Goal: Navigation & Orientation: Find specific page/section

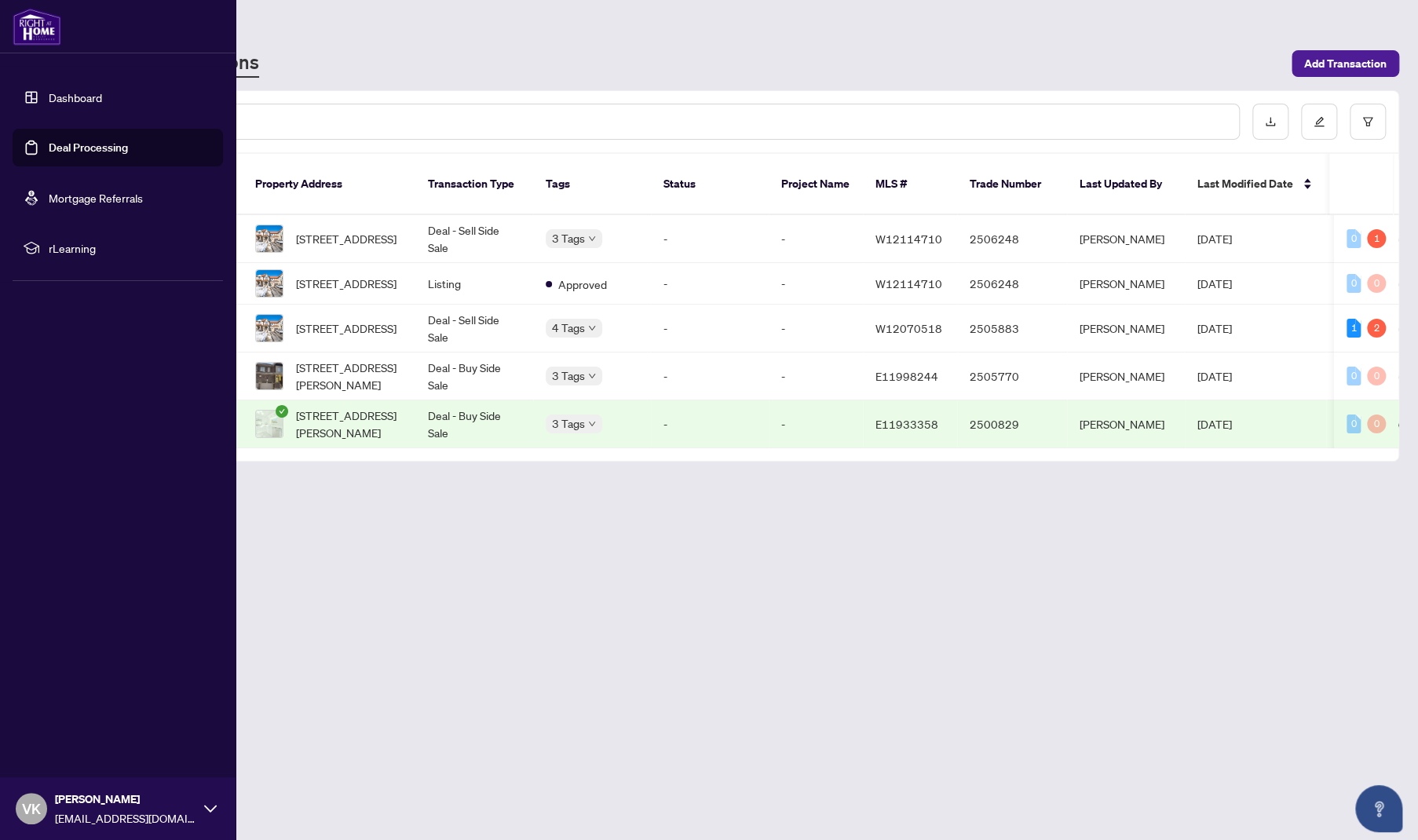
click at [28, 20] on img at bounding box center [37, 27] width 49 height 37
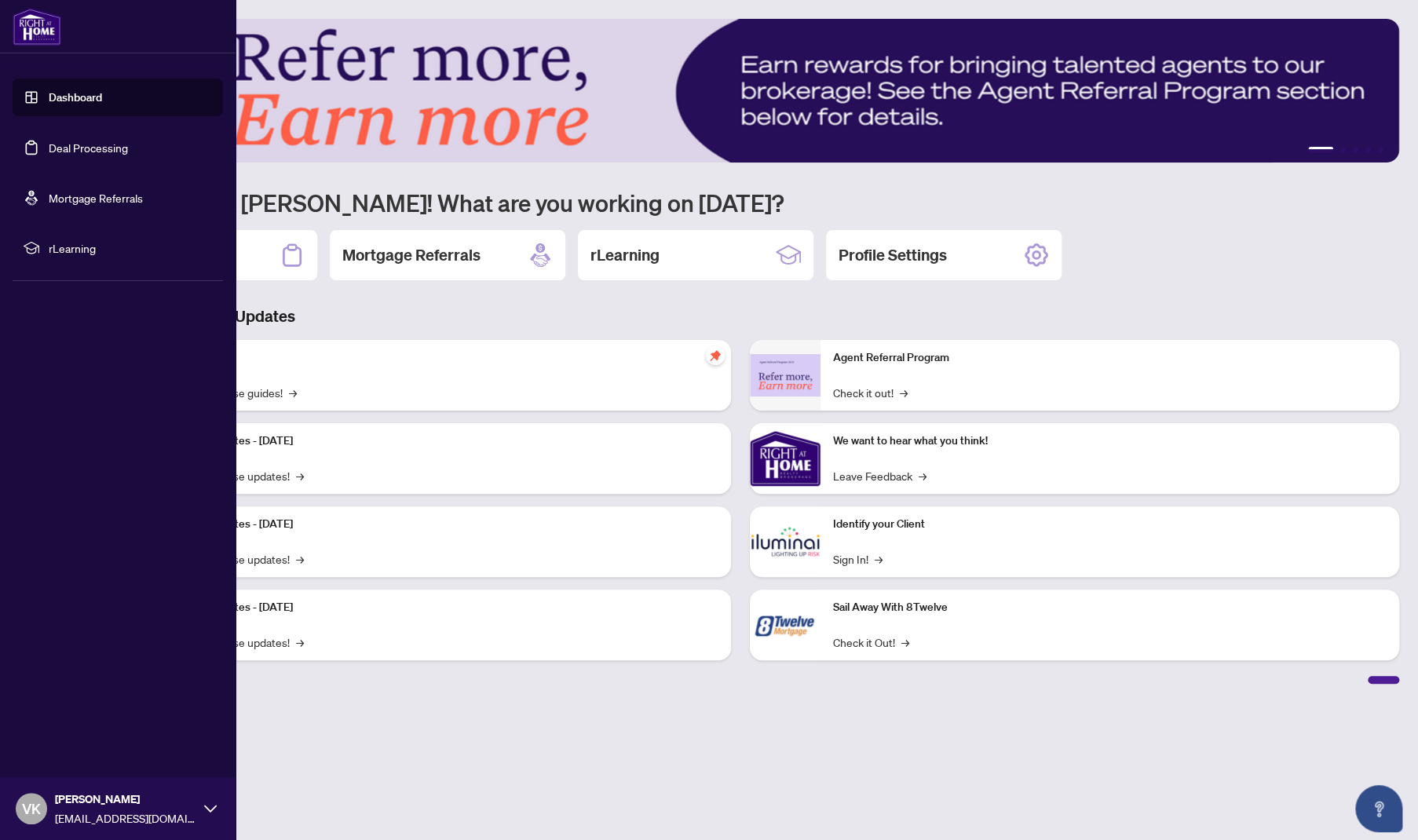
click at [76, 149] on link "Deal Processing" at bounding box center [88, 148] width 79 height 14
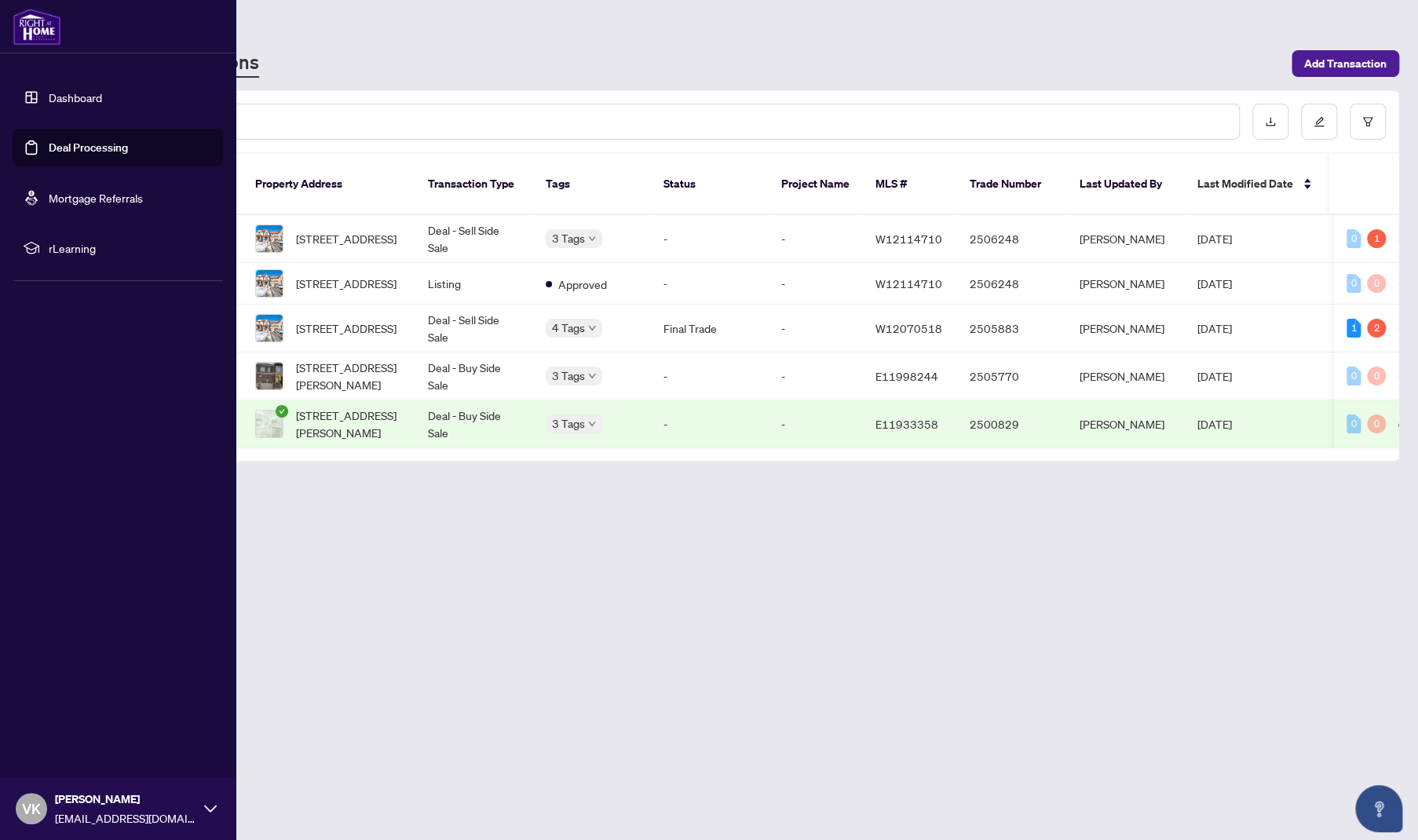
click at [63, 96] on link "Dashboard" at bounding box center [76, 97] width 53 height 14
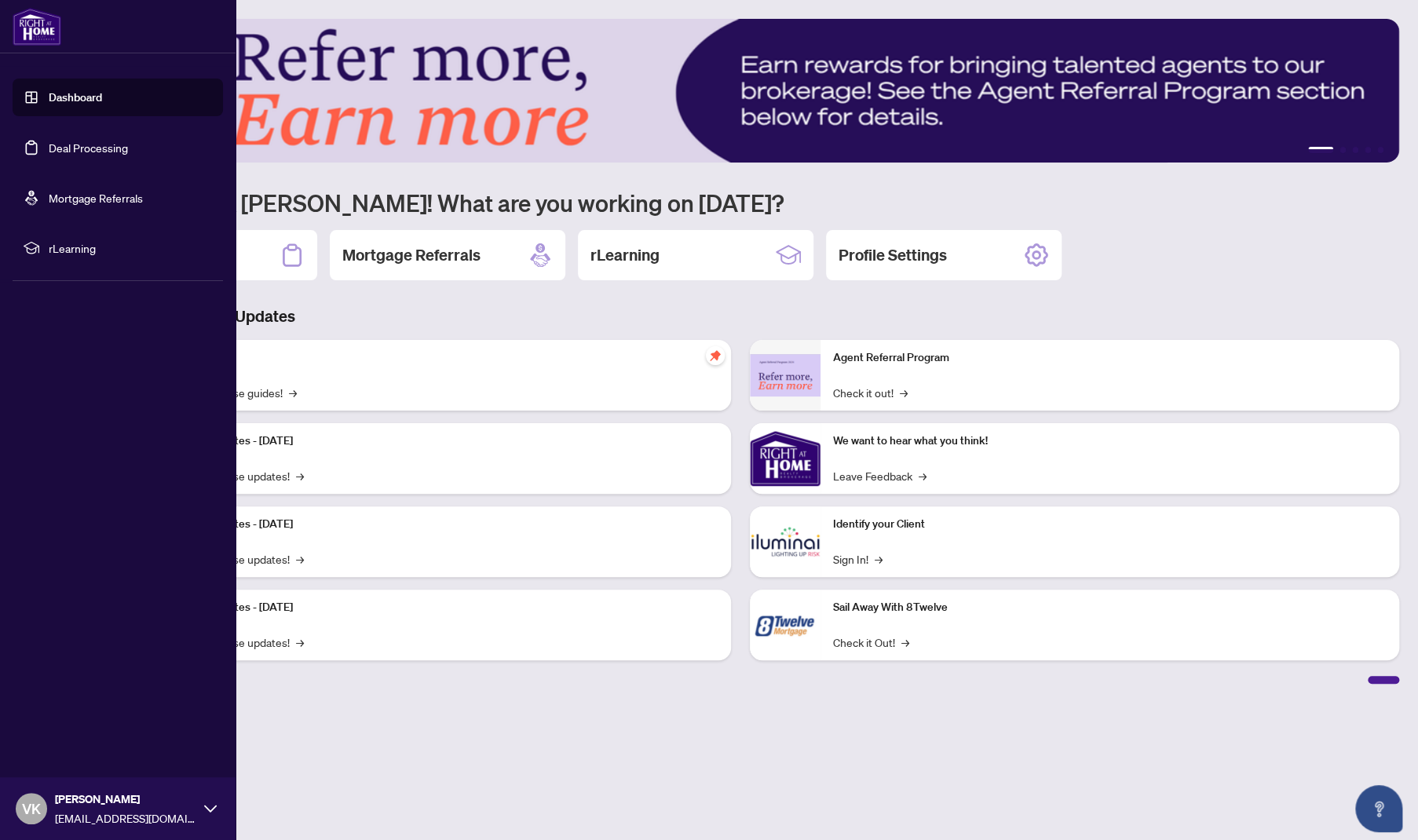
click at [97, 149] on link "Deal Processing" at bounding box center [88, 148] width 79 height 14
